Goal: Task Accomplishment & Management: Manage account settings

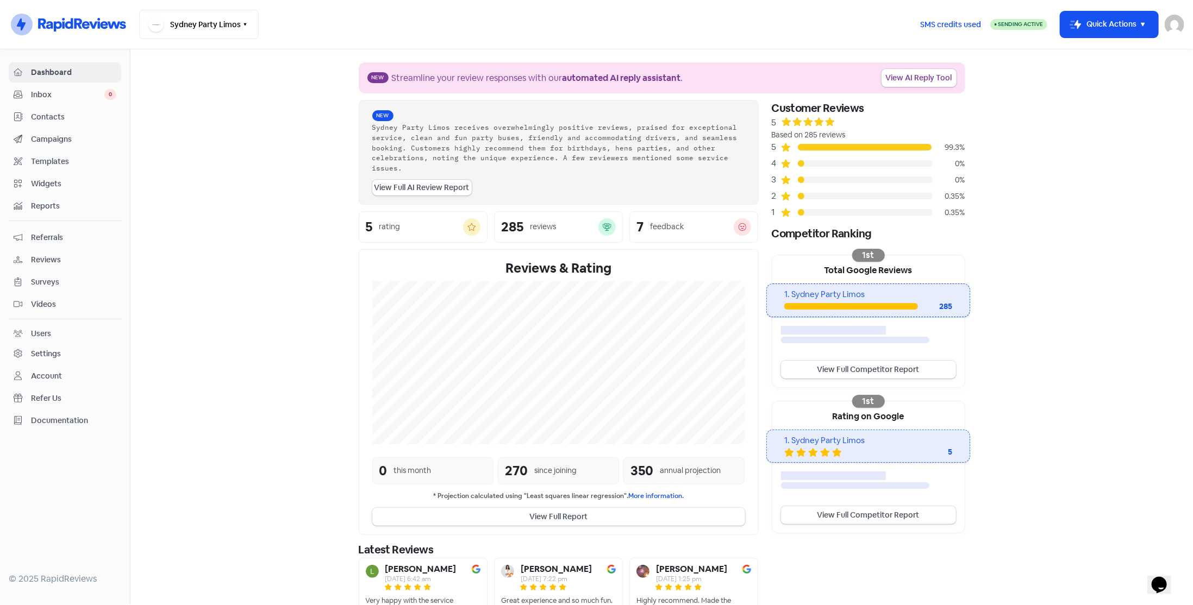
click at [40, 115] on span "Contacts" at bounding box center [73, 116] width 85 height 11
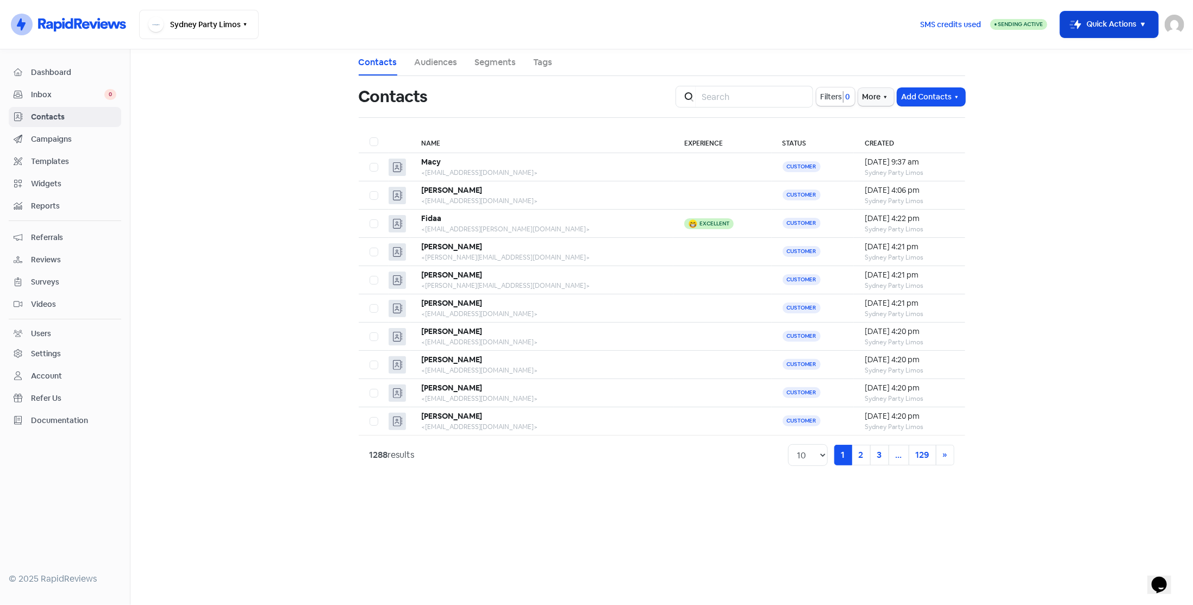
click at [1118, 28] on button "Icon For Thunder-move Quick Actions" at bounding box center [1109, 24] width 98 height 26
click at [1098, 53] on button "Add new contact" at bounding box center [1094, 52] width 127 height 22
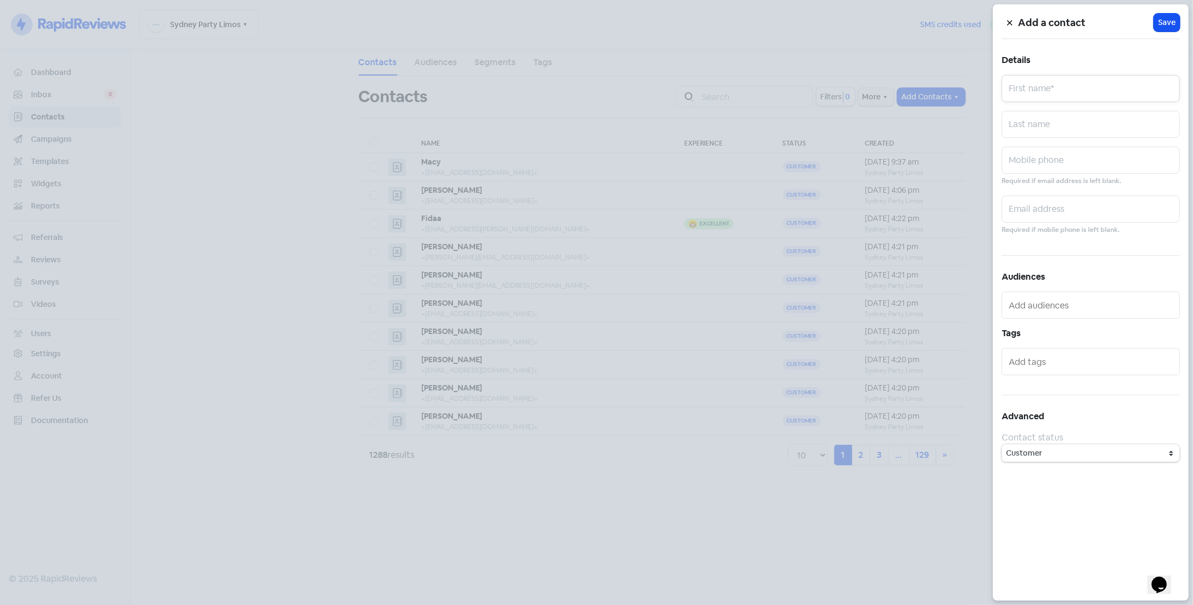
click at [1020, 85] on input "text" at bounding box center [1090, 88] width 178 height 27
type input "[PERSON_NAME]"
click at [1048, 212] on input "text" at bounding box center [1090, 209] width 178 height 27
paste input "[EMAIL_ADDRESS][DOMAIN_NAME]"
type input "[EMAIL_ADDRESS][DOMAIN_NAME]"
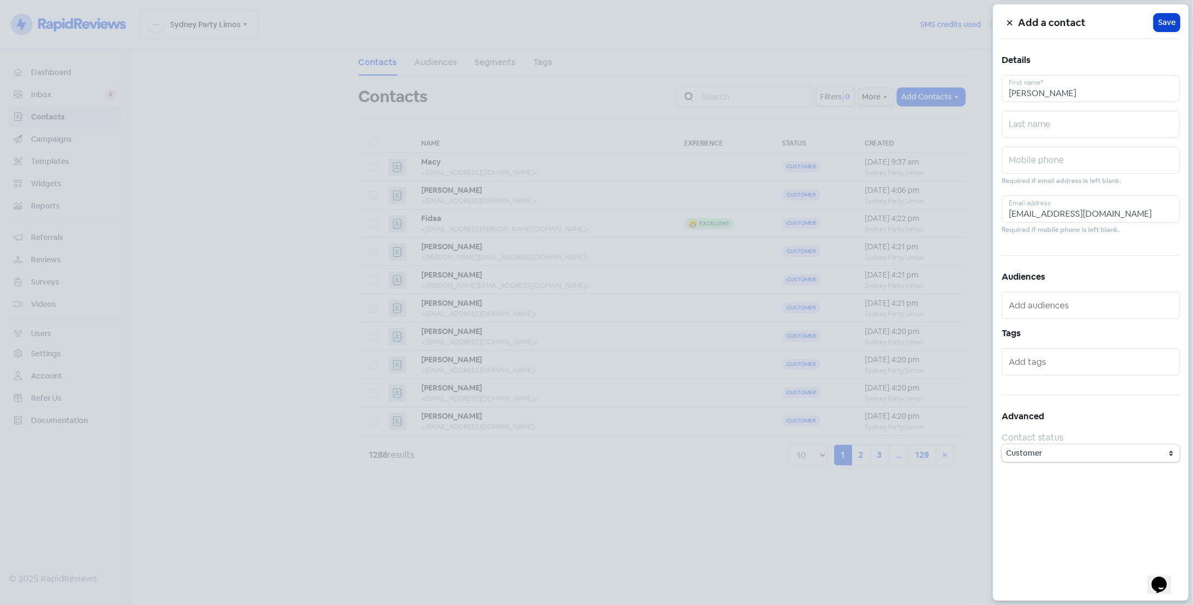
click at [1171, 19] on span "Save" at bounding box center [1166, 22] width 17 height 11
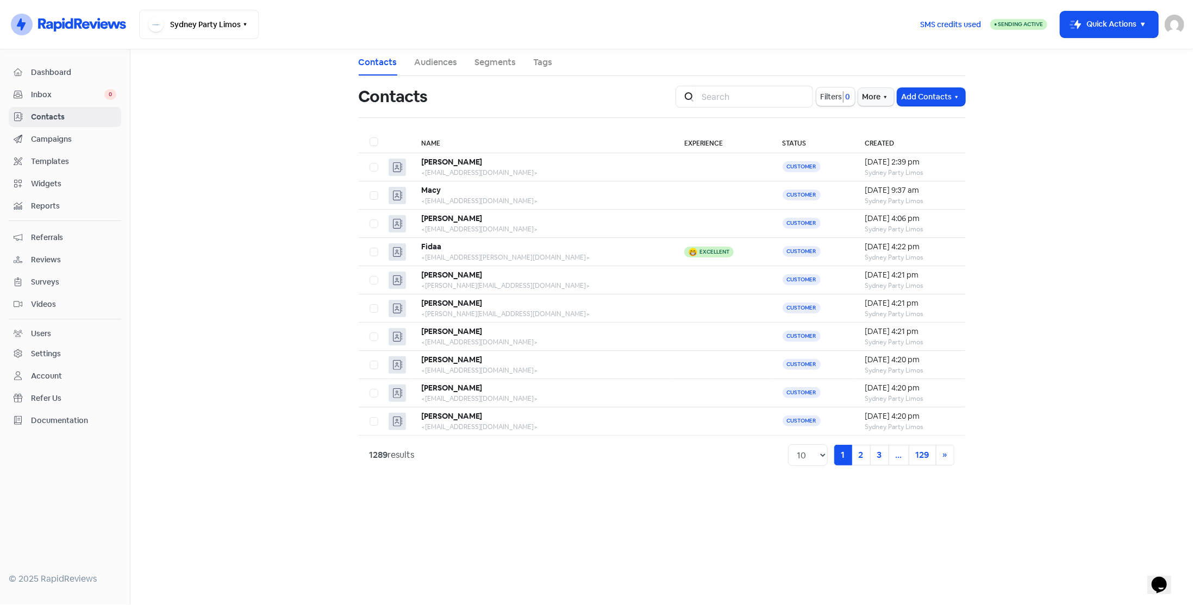
click at [79, 79] on link "Dashboard" at bounding box center [65, 72] width 112 height 20
